Goal: Task Accomplishment & Management: Complete application form

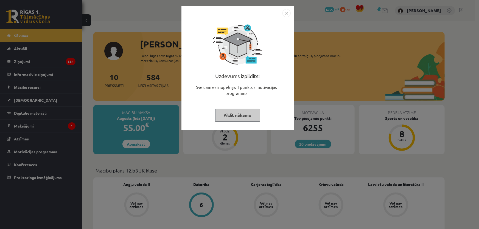
click at [287, 13] on img "Close" at bounding box center [286, 13] width 8 height 8
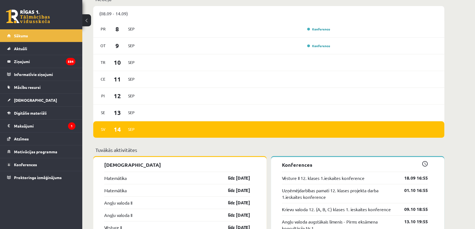
scroll to position [424, 0]
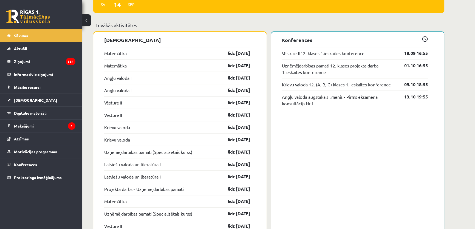
click at [244, 78] on link "līdz 15.09.25" at bounding box center [234, 78] width 32 height 7
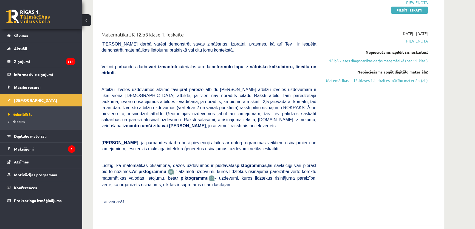
scroll to position [25, 0]
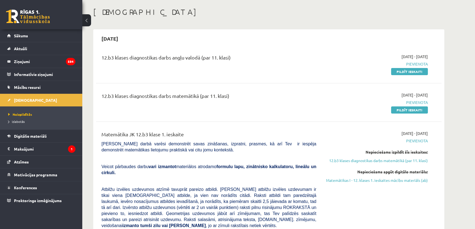
drag, startPoint x: 400, startPoint y: 72, endPoint x: 269, endPoint y: 19, distance: 141.9
click at [401, 72] on link "Pildīt ieskaiti" at bounding box center [409, 71] width 37 height 7
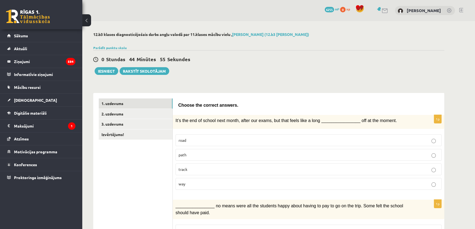
scroll to position [25, 0]
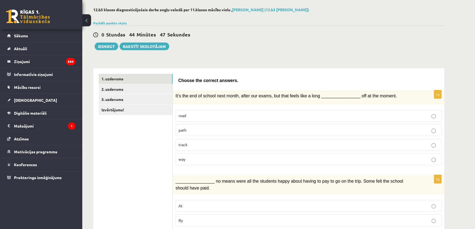
click at [215, 157] on p "way" at bounding box center [309, 159] width 260 height 6
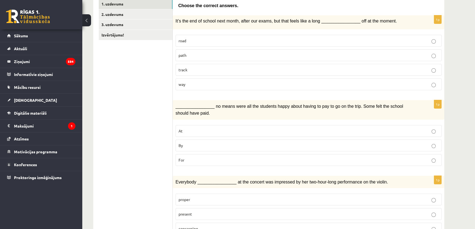
click at [213, 147] on label "By" at bounding box center [309, 146] width 266 height 12
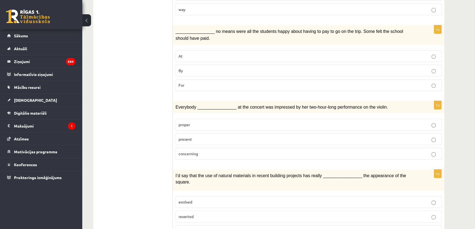
scroll to position [125, 0]
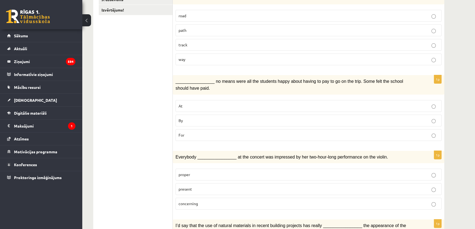
click at [321, 103] on p "At" at bounding box center [309, 106] width 260 height 6
click at [319, 124] on label "By" at bounding box center [309, 121] width 266 height 12
click at [321, 132] on p "For" at bounding box center [309, 135] width 260 height 6
click at [317, 122] on label "By" at bounding box center [309, 121] width 266 height 12
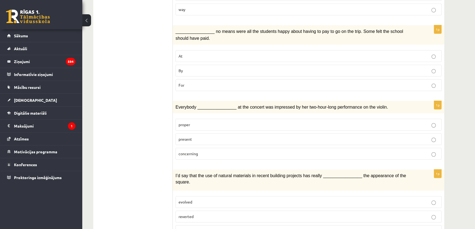
click at [196, 137] on p "present" at bounding box center [309, 139] width 260 height 6
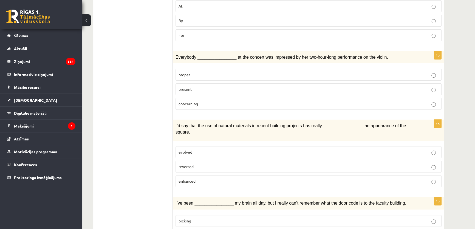
click at [208, 175] on label "enhanced" at bounding box center [309, 181] width 266 height 12
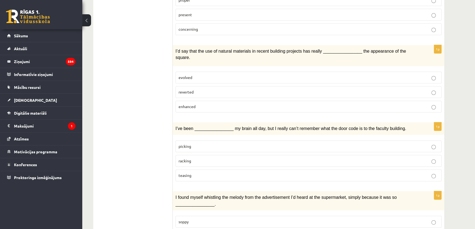
click at [200, 143] on p "picking" at bounding box center [309, 146] width 260 height 6
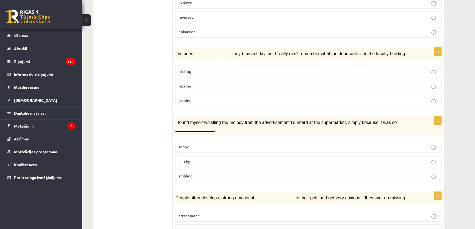
scroll to position [399, 0]
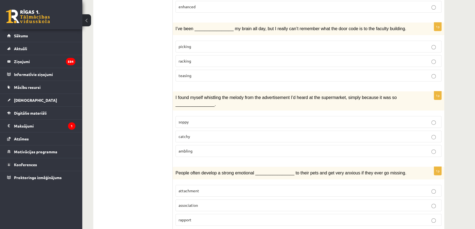
click at [198, 134] on p "catchy" at bounding box center [309, 137] width 260 height 6
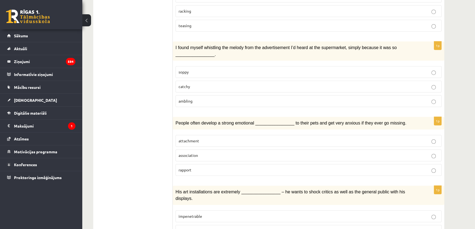
scroll to position [474, 0]
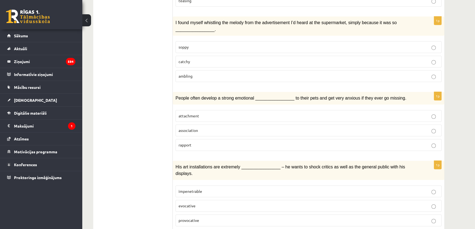
click at [211, 113] on p "attachment" at bounding box center [309, 116] width 260 height 6
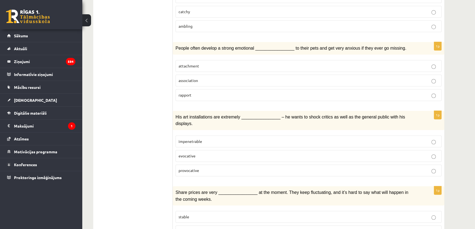
click at [461, 129] on div "12.b3 klases diagnosticējošais darbs angļu valodā par 11.klases mācību vielu , …" at bounding box center [278, 0] width 393 height 1004
click at [201, 168] on p "provocative" at bounding box center [309, 171] width 260 height 6
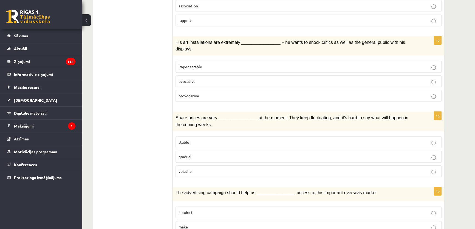
click at [198, 154] on p "gradual" at bounding box center [309, 157] width 260 height 6
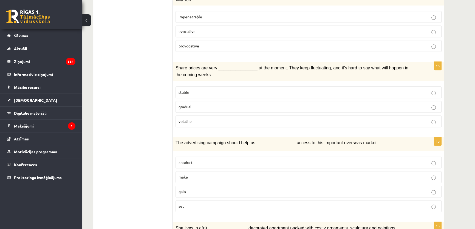
click at [197, 186] on label "gain" at bounding box center [309, 192] width 266 height 12
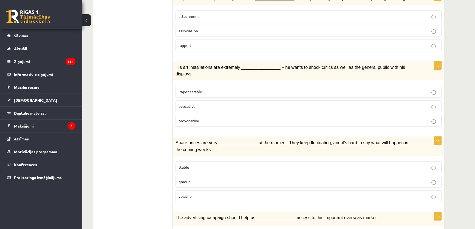
scroll to position [548, 0]
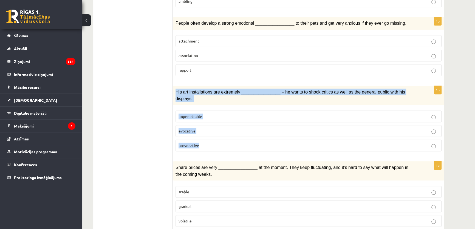
drag, startPoint x: 175, startPoint y: 79, endPoint x: 209, endPoint y: 124, distance: 56.4
click at [209, 124] on div "1p His art installations are extremely ________________ – he wants to shock cri…" at bounding box center [308, 121] width 271 height 70
copy div "His art installations are extremely ________________ – he wants to shock critic…"
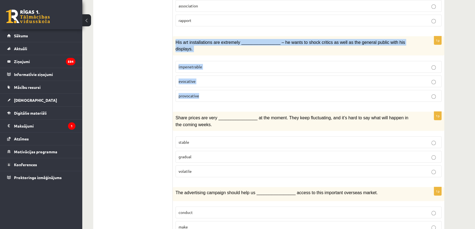
scroll to position [623, 0]
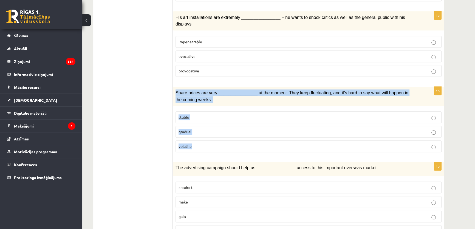
drag, startPoint x: 173, startPoint y: 73, endPoint x: 201, endPoint y: 120, distance: 54.7
click at [201, 120] on div "1p Share prices are very ________________ at the moment. They keep fluctuating,…" at bounding box center [308, 122] width 271 height 70
copy div "Share prices are very ________________ at the moment. They keep fluctuating, an…"
click at [190, 143] on p "volatile" at bounding box center [309, 146] width 260 height 6
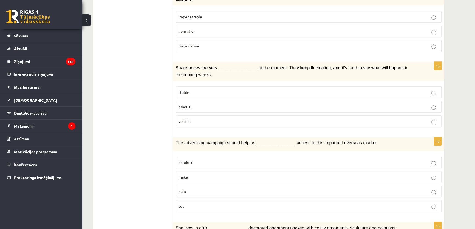
scroll to position [673, 0]
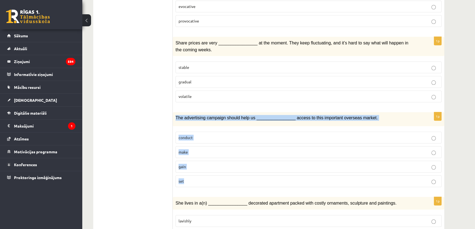
drag, startPoint x: 175, startPoint y: 98, endPoint x: 196, endPoint y: 156, distance: 61.8
click at [196, 156] on div "1p The advertising campaign should help us ________________ access to this impo…" at bounding box center [308, 151] width 271 height 79
copy div "The advertising campaign should help us ________________ access to this importa…"
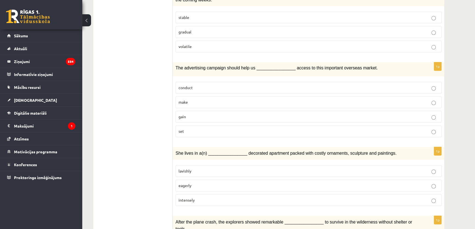
scroll to position [748, 0]
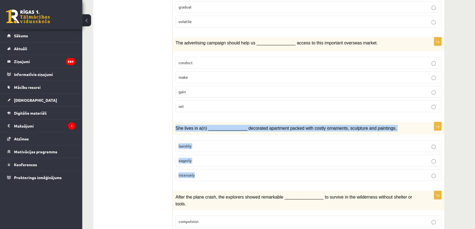
drag, startPoint x: 175, startPoint y: 108, endPoint x: 202, endPoint y: 155, distance: 53.9
click at [202, 155] on div "1p She lives in a(n) ________________ decorated apartment packed with costly or…" at bounding box center [308, 153] width 271 height 63
copy div "She lives in a(n) ________________ decorated apartment packed with costly ornam…"
click at [204, 143] on p "lavishly" at bounding box center [309, 146] width 260 height 6
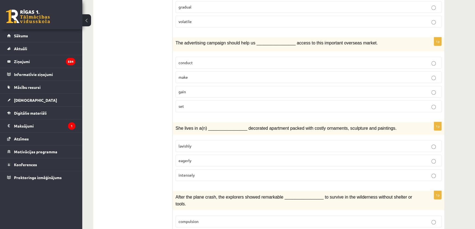
scroll to position [767, 0]
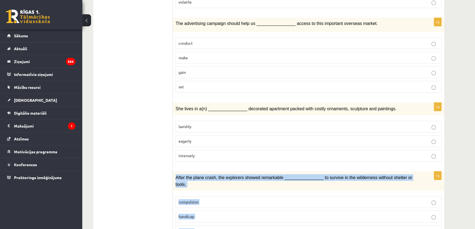
drag, startPoint x: 174, startPoint y: 156, endPoint x: 202, endPoint y: 200, distance: 52.0
click at [202, 200] on div "1p After the plane crash, the explorers showed remarkable ________________ to s…" at bounding box center [308, 206] width 271 height 70
copy div "After the plane crash, the explorers showed remarkable ________________ to surv…"
click at [194, 228] on p "fortitude" at bounding box center [309, 231] width 260 height 6
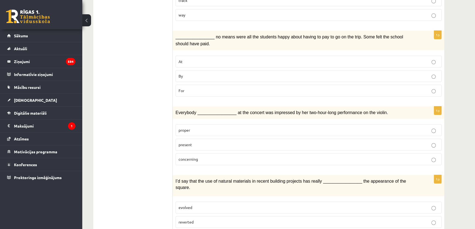
scroll to position [0, 0]
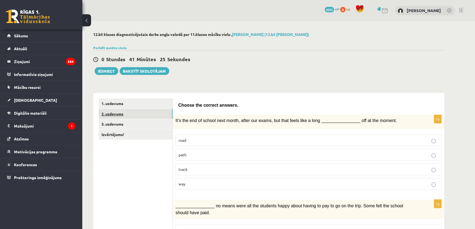
click at [130, 116] on link "2. uzdevums" at bounding box center [136, 114] width 74 height 10
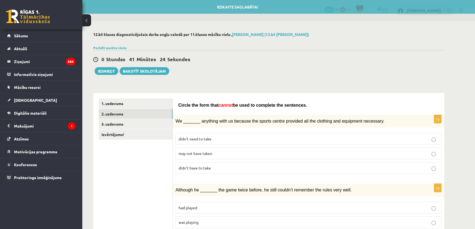
scroll to position [50, 0]
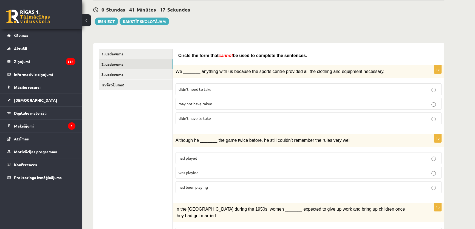
drag, startPoint x: 172, startPoint y: 53, endPoint x: 216, endPoint y: 81, distance: 51.6
click at [179, 54] on span "Circle the form that" at bounding box center [198, 55] width 40 height 5
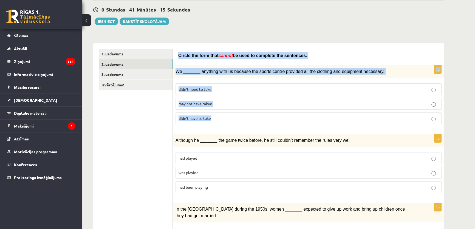
drag, startPoint x: 178, startPoint y: 55, endPoint x: 225, endPoint y: 116, distance: 76.8
copy form "Circle the form that cannot be used to complete the sentences. 1p We _______ an…"
click at [226, 126] on div "1p We _______ anything with us because the sports centre provided all the cloth…" at bounding box center [308, 96] width 271 height 63
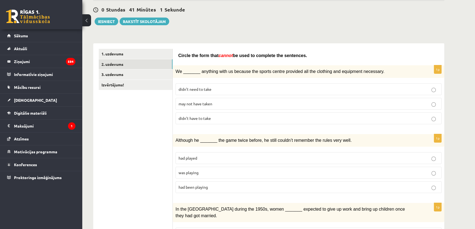
click at [208, 103] on span "may not have taken" at bounding box center [196, 103] width 34 height 5
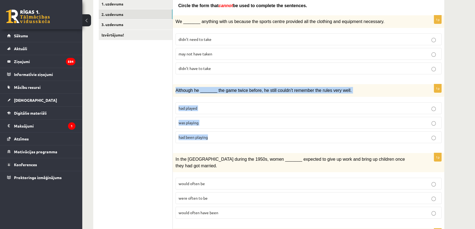
drag, startPoint x: 174, startPoint y: 88, endPoint x: 213, endPoint y: 140, distance: 65.2
click at [213, 140] on div "1p Although he _______ the game twice before, he still couldn’t remember the ru…" at bounding box center [308, 115] width 271 height 63
copy div "Although he _______ the game twice before, he still couldn’t remember the rules…"
click at [201, 121] on p "was playing" at bounding box center [309, 123] width 260 height 6
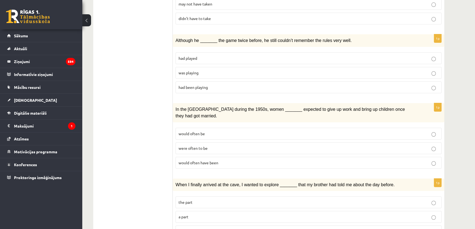
scroll to position [174, 0]
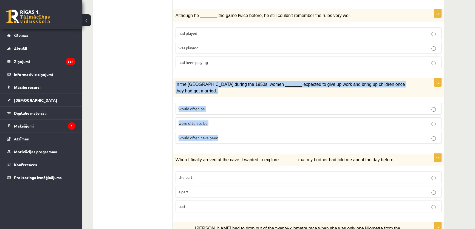
drag, startPoint x: 179, startPoint y: 84, endPoint x: 229, endPoint y: 125, distance: 64.1
click at [229, 125] on div "1p In the USA during the 1950s, women _______ expected to give up work and brin…" at bounding box center [308, 113] width 271 height 70
copy div "In the USA during the 1950s, women _______ expected to give up work and bring u…"
click at [199, 132] on label "would often have been" at bounding box center [309, 138] width 266 height 12
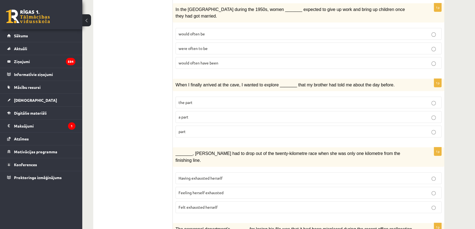
scroll to position [274, 0]
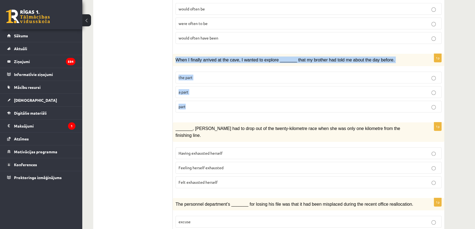
drag, startPoint x: 175, startPoint y: 49, endPoint x: 208, endPoint y: 101, distance: 61.0
click at [208, 101] on div "1p When I finally arrived at the cave, I wanted to explore _______ that my brot…" at bounding box center [308, 85] width 271 height 63
copy div "When I finally arrived at the cave, I wanted to explore _______ that my brother…"
click at [183, 104] on span "part" at bounding box center [182, 106] width 7 height 5
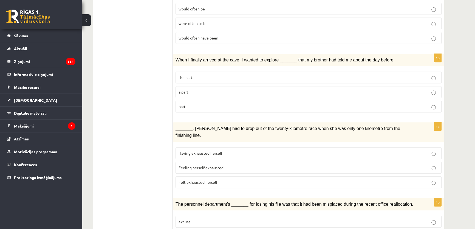
scroll to position [299, 0]
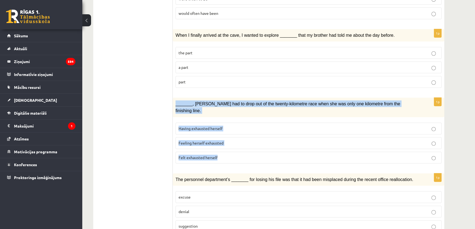
drag, startPoint x: 174, startPoint y: 94, endPoint x: 227, endPoint y: 138, distance: 68.6
click at [227, 138] on div "1p _______, Judy had to drop out of the twenty-kilometre race when she was only…" at bounding box center [308, 133] width 271 height 70
copy div "_______, Judy had to drop out of the twenty-kilometre race when she was only on…"
click at [198, 155] on span "Felt exhausted herself" at bounding box center [198, 157] width 39 height 5
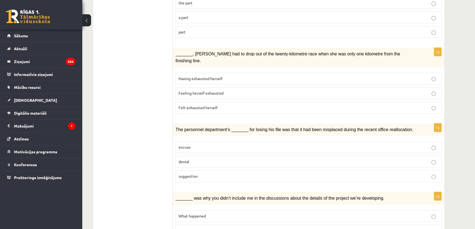
scroll to position [374, 0]
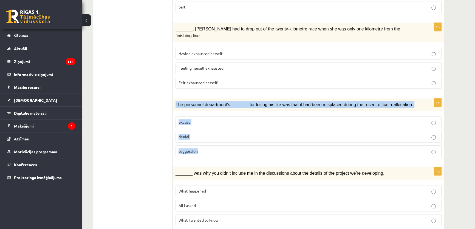
drag, startPoint x: 176, startPoint y: 86, endPoint x: 210, endPoint y: 128, distance: 53.8
click at [210, 128] on div "1p The personnel department’s _______ for losing his file was that it had been …" at bounding box center [308, 129] width 271 height 63
click at [188, 149] on span "suggestion" at bounding box center [188, 151] width 19 height 5
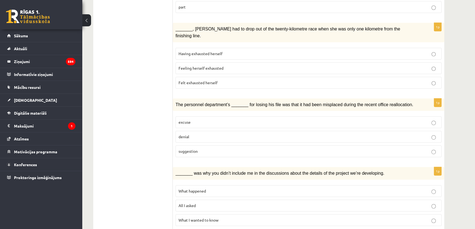
scroll to position [449, 0]
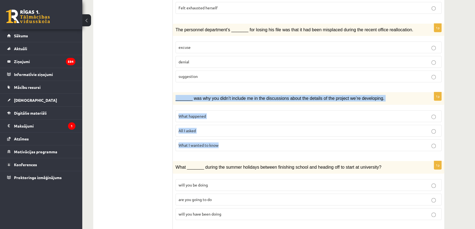
drag, startPoint x: 174, startPoint y: 81, endPoint x: 229, endPoint y: 125, distance: 71.1
click at [229, 125] on div "1p _______ was why you didn’t include me in the discussions about the details o…" at bounding box center [308, 123] width 271 height 63
click at [196, 125] on label "All I asked" at bounding box center [309, 131] width 266 height 12
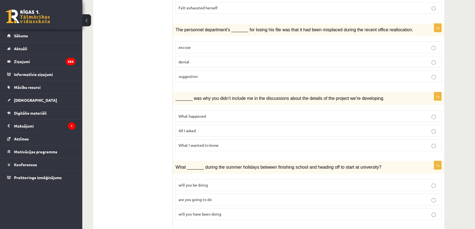
scroll to position [524, 0]
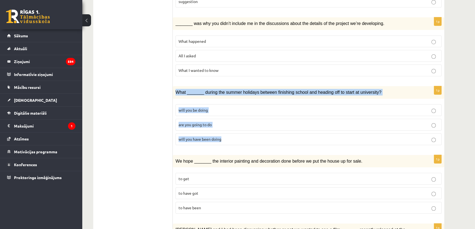
drag, startPoint x: 173, startPoint y: 70, endPoint x: 227, endPoint y: 115, distance: 69.9
click at [227, 115] on div "1p What _______ during the summer holidays between finishing school and heading…" at bounding box center [308, 117] width 271 height 63
click at [204, 137] on span "will you have been doing" at bounding box center [200, 139] width 43 height 5
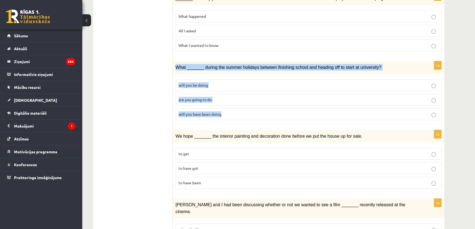
scroll to position [573, 0]
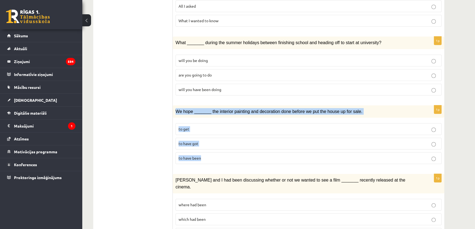
drag, startPoint x: 176, startPoint y: 91, endPoint x: 214, endPoint y: 132, distance: 55.1
click at [214, 132] on div "1p We hope _______ the interior painting and decoration done before we put the …" at bounding box center [308, 136] width 271 height 63
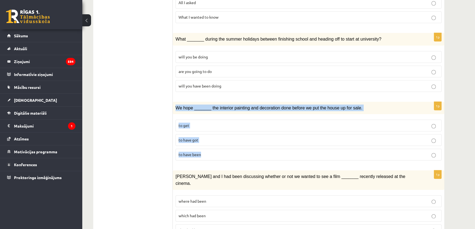
click at [199, 149] on label "to have been" at bounding box center [309, 155] width 266 height 12
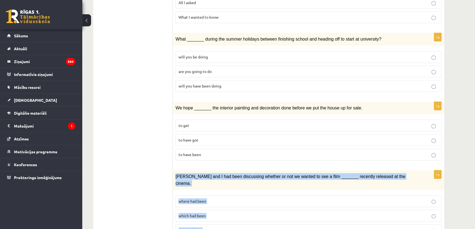
drag, startPoint x: 176, startPoint y: 156, endPoint x: 217, endPoint y: 199, distance: 59.6
click at [217, 200] on div "1p Clara and I had been discussing whether or not we wanted to see a film _____…" at bounding box center [308, 205] width 271 height 70
click at [200, 199] on span "where had been" at bounding box center [193, 201] width 28 height 5
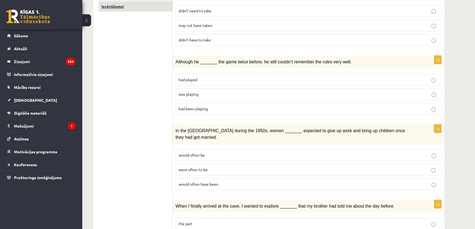
scroll to position [0, 0]
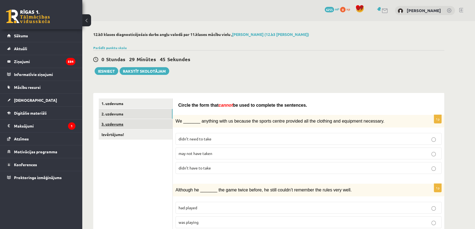
click at [117, 128] on link "3. uzdevums" at bounding box center [136, 124] width 74 height 10
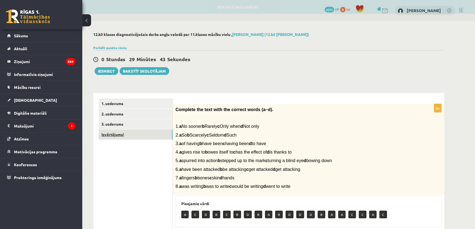
click at [131, 139] on link "Izvērtējums!" at bounding box center [136, 134] width 74 height 10
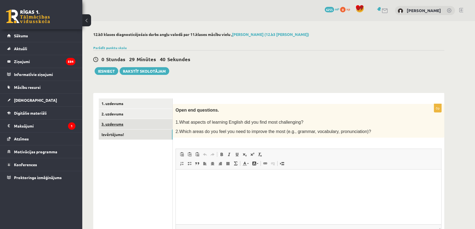
click at [134, 125] on link "3. uzdevums" at bounding box center [136, 124] width 74 height 10
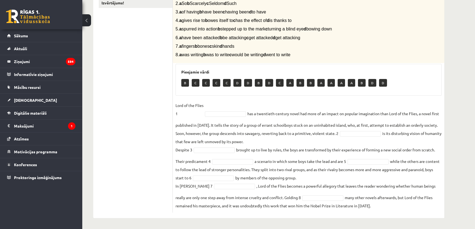
scroll to position [32, 0]
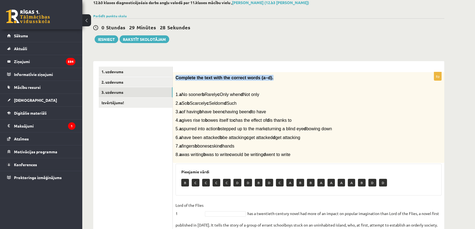
drag, startPoint x: 175, startPoint y: 78, endPoint x: 270, endPoint y: 76, distance: 95.2
click at [270, 76] on div "Complete the text with the correct words (a–d). 1. a No sooner b Rarely c Only …" at bounding box center [308, 117] width 271 height 91
drag, startPoint x: 174, startPoint y: 93, endPoint x: 313, endPoint y: 153, distance: 151.7
click at [313, 153] on div "Complete the text with the correct words (a–d). 1. a No sooner b Rarely c Only …" at bounding box center [308, 117] width 271 height 91
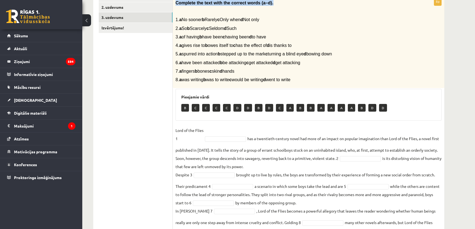
scroll to position [132, 0]
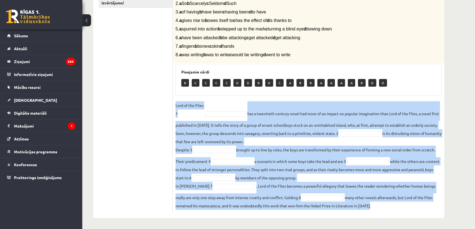
drag, startPoint x: 177, startPoint y: 106, endPoint x: 380, endPoint y: 203, distance: 225.2
click at [380, 203] on div "8p Complete the text with the correct words (a–d). 1. a No sooner b Rarely c On…" at bounding box center [308, 92] width 271 height 240
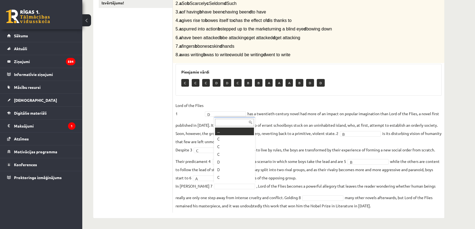
scroll to position [6, 0]
drag, startPoint x: 220, startPoint y: 149, endPoint x: 233, endPoint y: 154, distance: 13.6
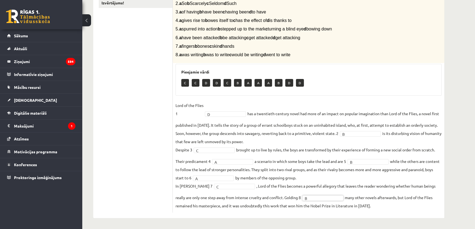
scroll to position [7, 0]
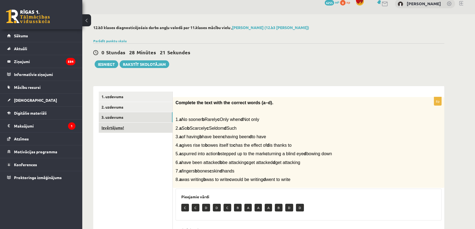
click at [138, 125] on link "Izvērtējums!" at bounding box center [136, 128] width 74 height 10
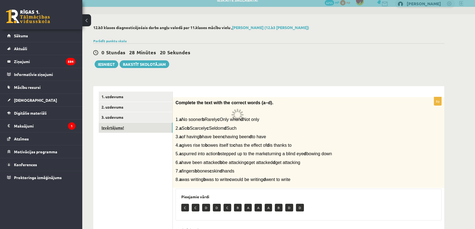
scroll to position [0, 0]
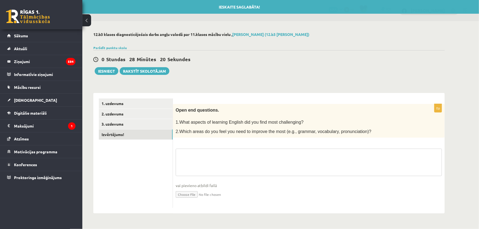
click at [236, 156] on textarea at bounding box center [309, 162] width 266 height 27
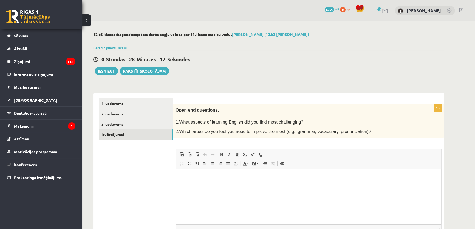
scroll to position [49, 0]
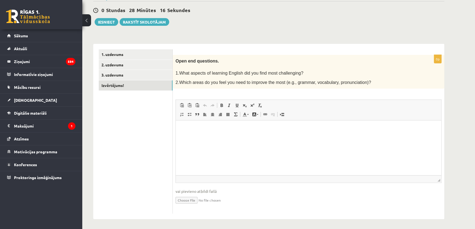
click at [236, 137] on html at bounding box center [308, 128] width 265 height 17
drag, startPoint x: 187, startPoint y: 142, endPoint x: 180, endPoint y: 142, distance: 6.6
click at [180, 142] on html "** *********" at bounding box center [308, 134] width 265 height 28
click at [192, 125] on html "**" at bounding box center [308, 134] width 265 height 28
click at [181, 130] on p "**" at bounding box center [308, 134] width 254 height 17
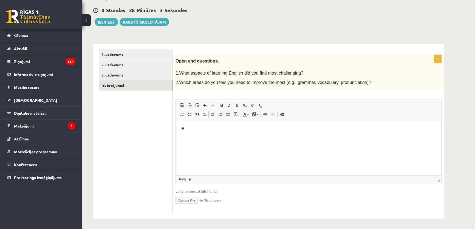
click at [198, 131] on p "**" at bounding box center [308, 134] width 254 height 17
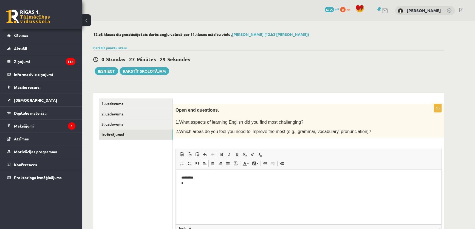
click at [194, 187] on p "********* *" at bounding box center [308, 186] width 254 height 23
click at [185, 191] on p "********* * **" at bounding box center [308, 186] width 254 height 23
click at [185, 185] on p "********* * **" at bounding box center [308, 186] width 254 height 23
click at [218, 183] on p "********* * **" at bounding box center [308, 186] width 254 height 23
click at [220, 192] on p "********* * **" at bounding box center [308, 186] width 254 height 23
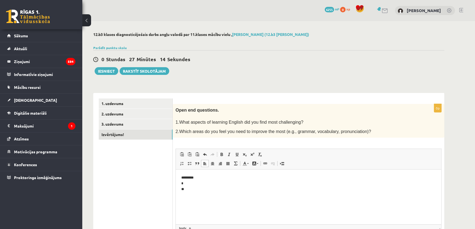
click at [225, 203] on html "********* * **" at bounding box center [308, 186] width 265 height 34
click at [107, 71] on button "Iesniegt" at bounding box center [107, 71] width 24 height 8
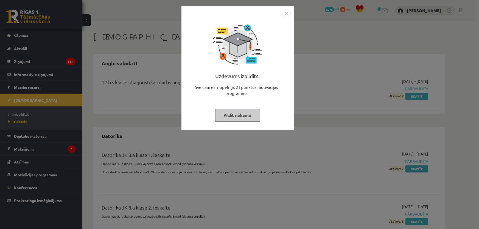
click at [287, 14] on img "Close" at bounding box center [286, 13] width 8 height 8
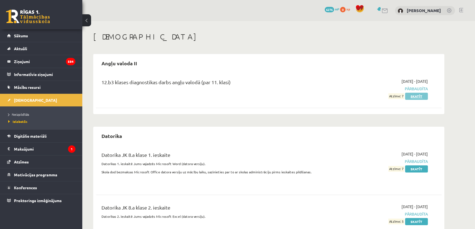
click at [415, 97] on link "Skatīt" at bounding box center [416, 96] width 23 height 7
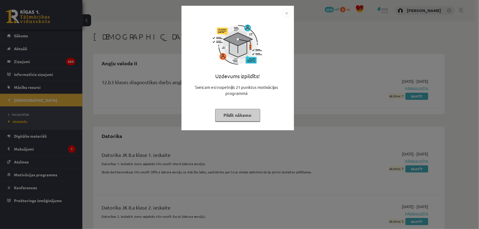
click at [287, 12] on img "Close" at bounding box center [286, 13] width 8 height 8
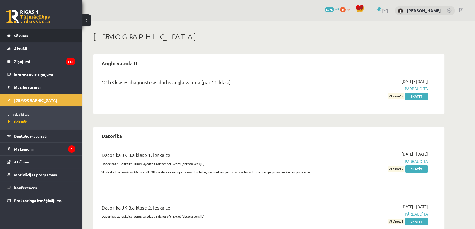
click at [41, 32] on link "Sākums" at bounding box center [41, 35] width 68 height 13
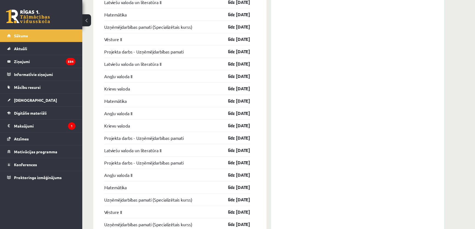
scroll to position [658, 0]
